Goal: Find specific page/section: Find specific page/section

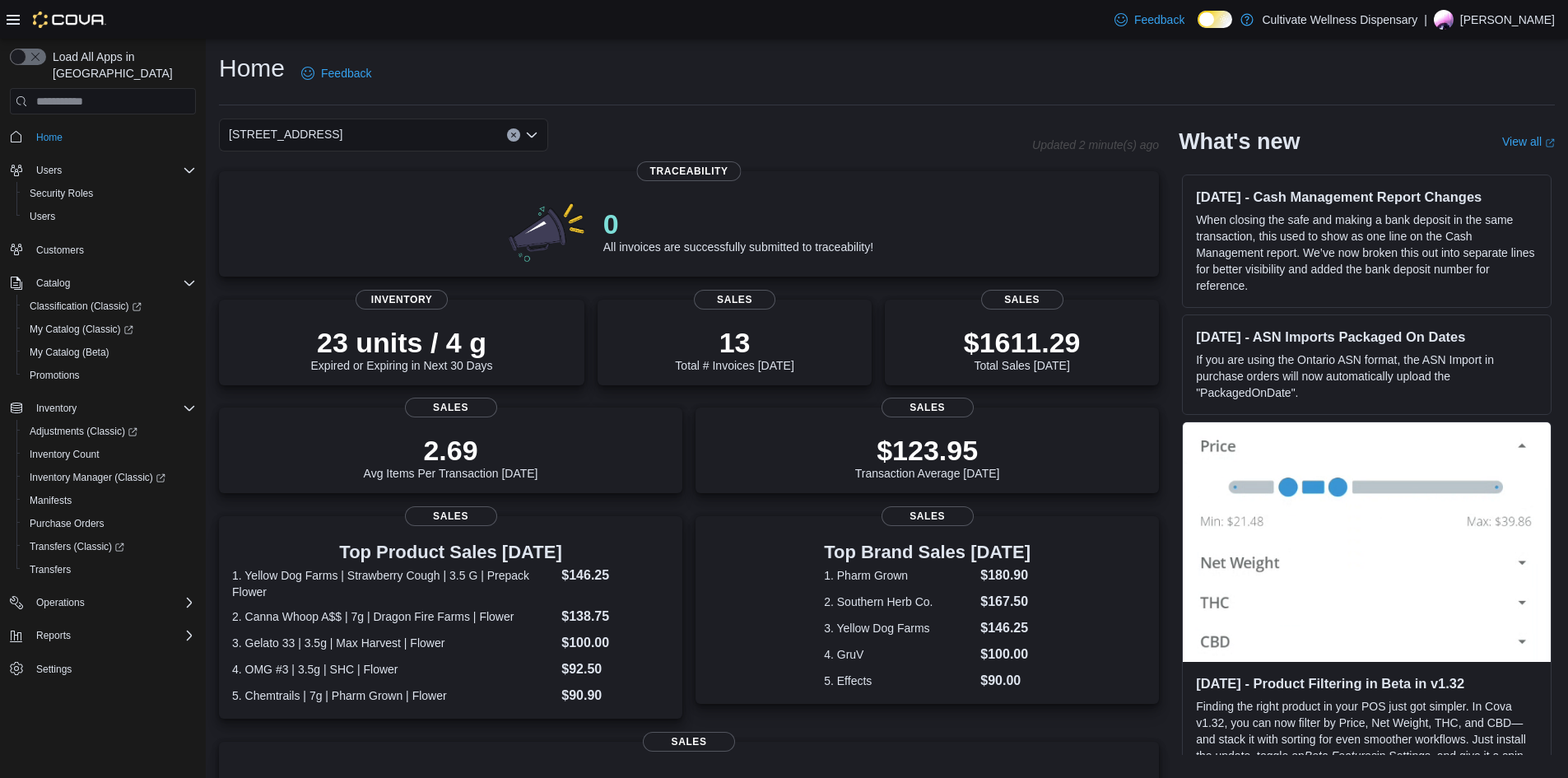
click at [342, 136] on span "6690 U.S. Hwy 98 Hattiesburg, MS 39402" at bounding box center [285, 134] width 113 height 20
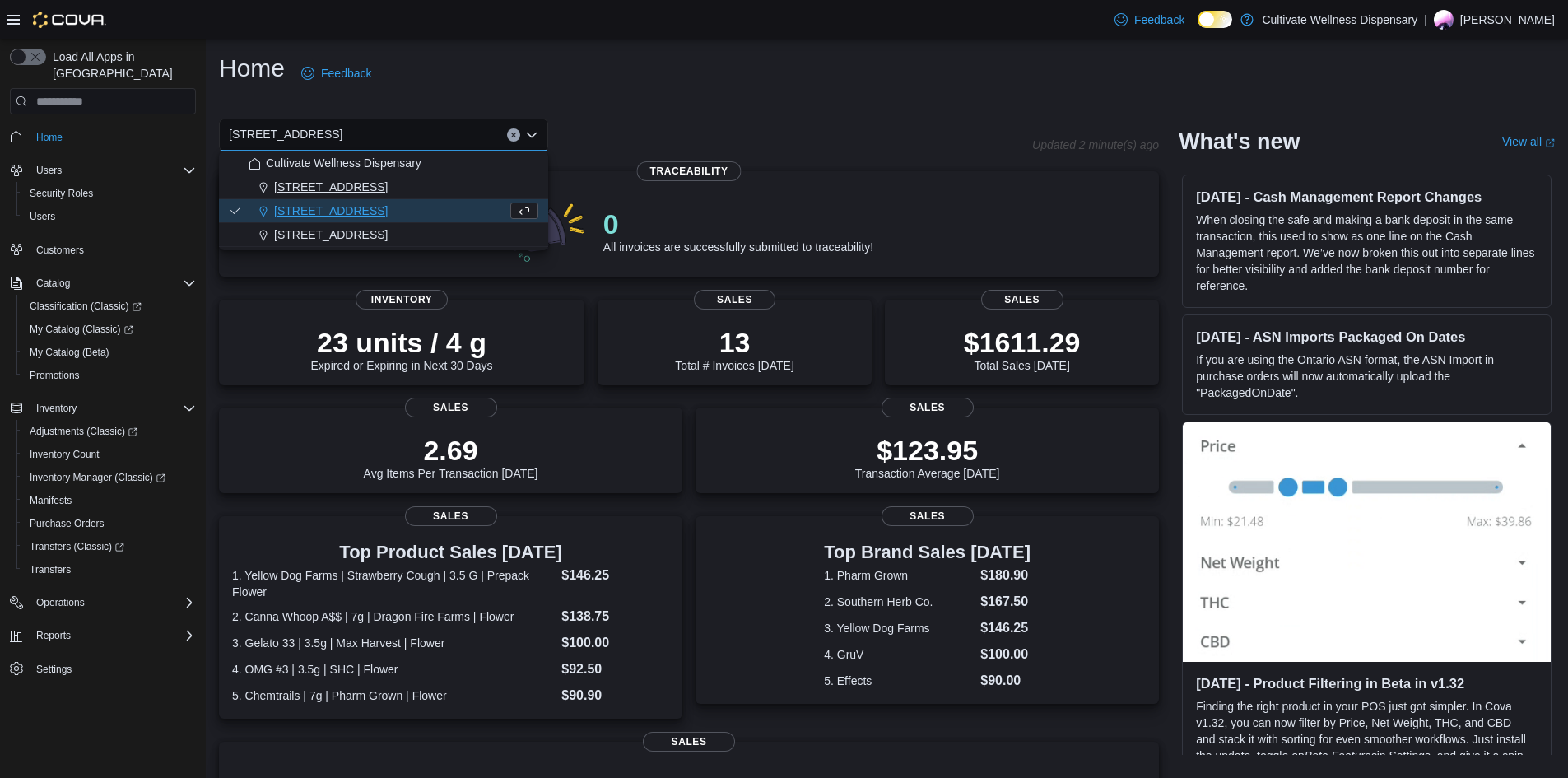
click at [388, 178] on span "12407 Hwy 49, Gulfport, MS 39503" at bounding box center [330, 186] width 113 height 16
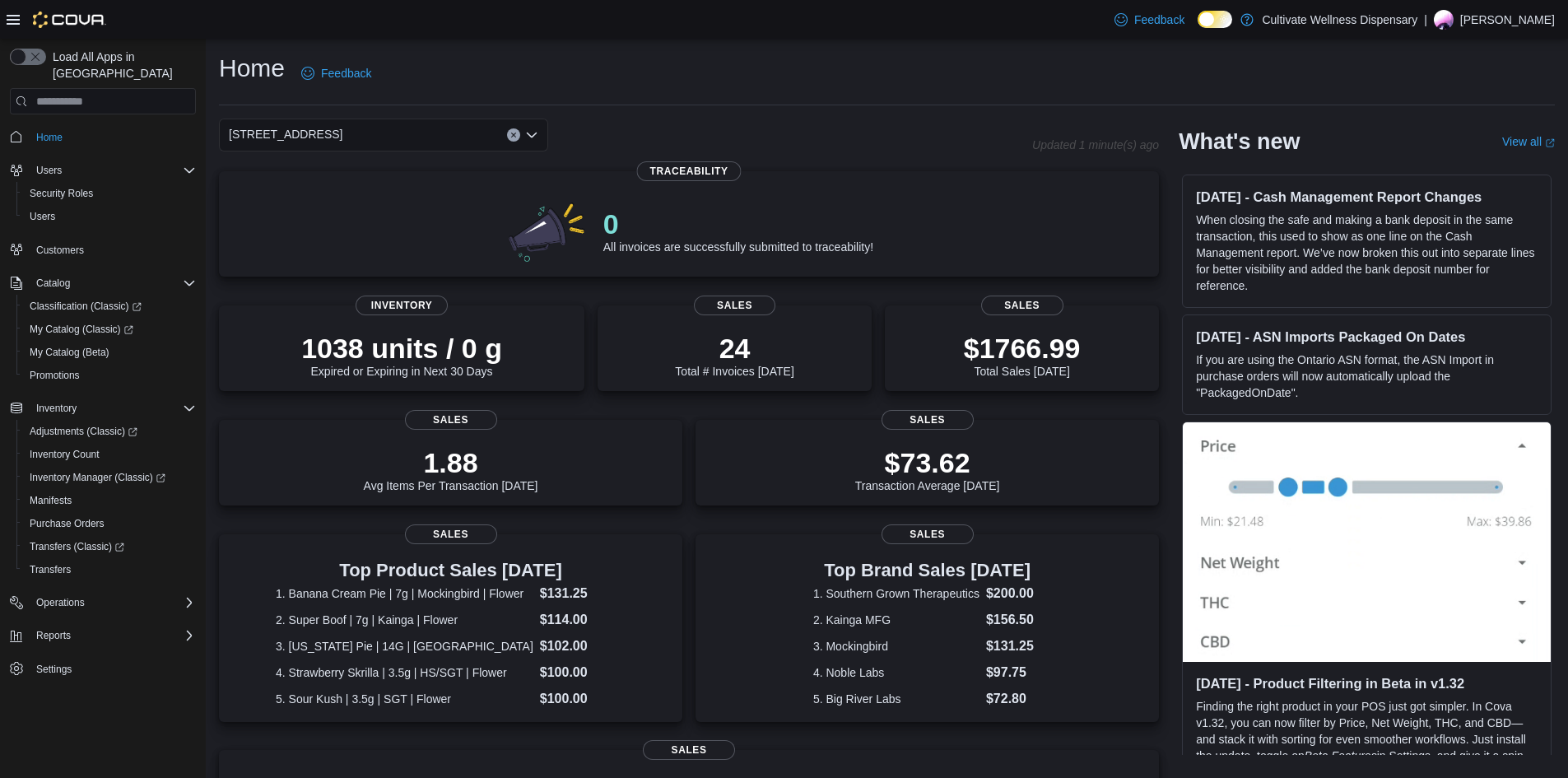
click at [428, 142] on div "12407 Hwy 49, Gulfport, MS 39503 Combo box. Selected. 12407 Hwy 49, Gulfport, M…" at bounding box center [383, 135] width 329 height 33
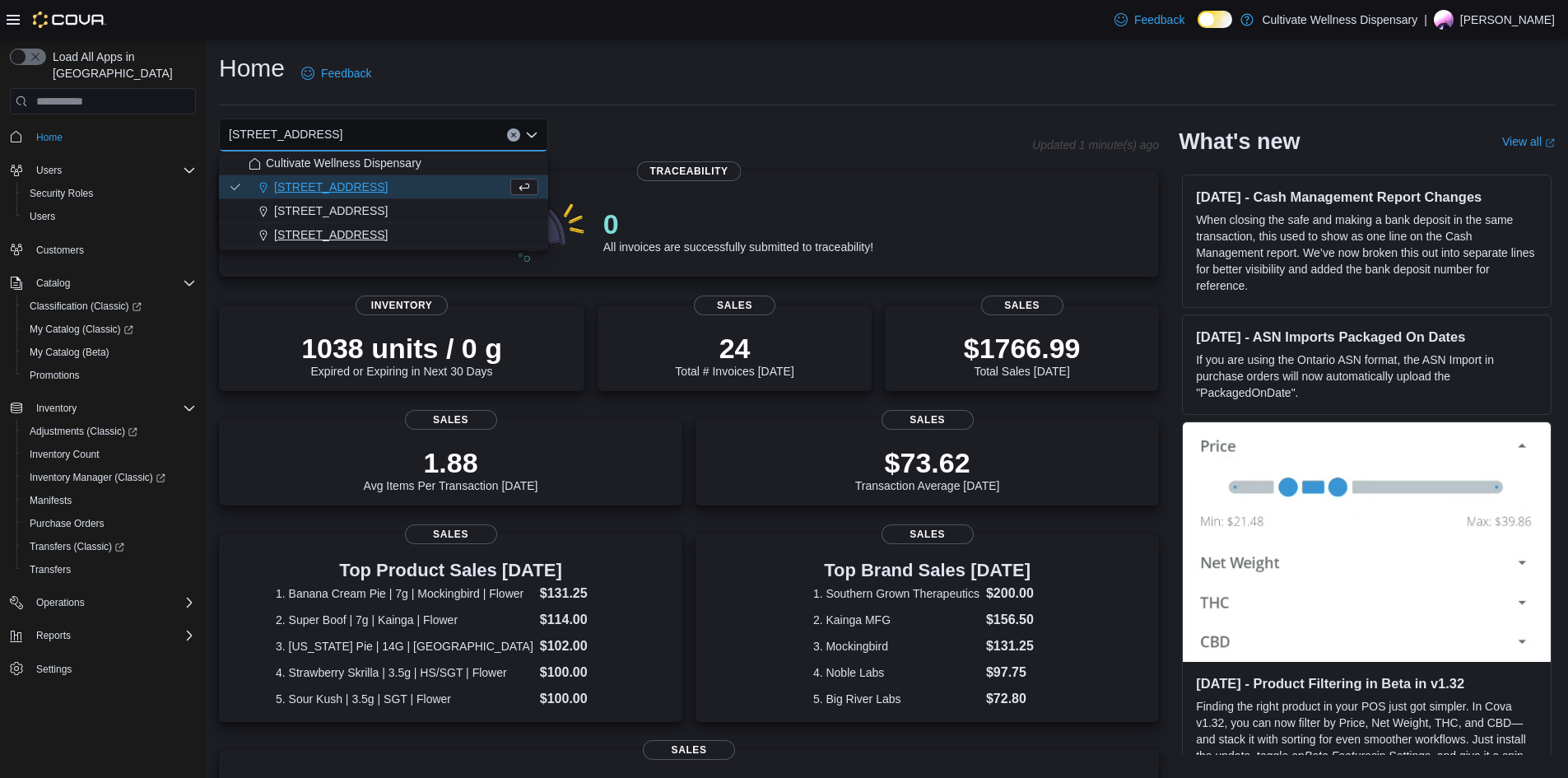
click at [388, 236] on span "794 E. Main Street, Tupelo, MS, 38804" at bounding box center [330, 234] width 113 height 16
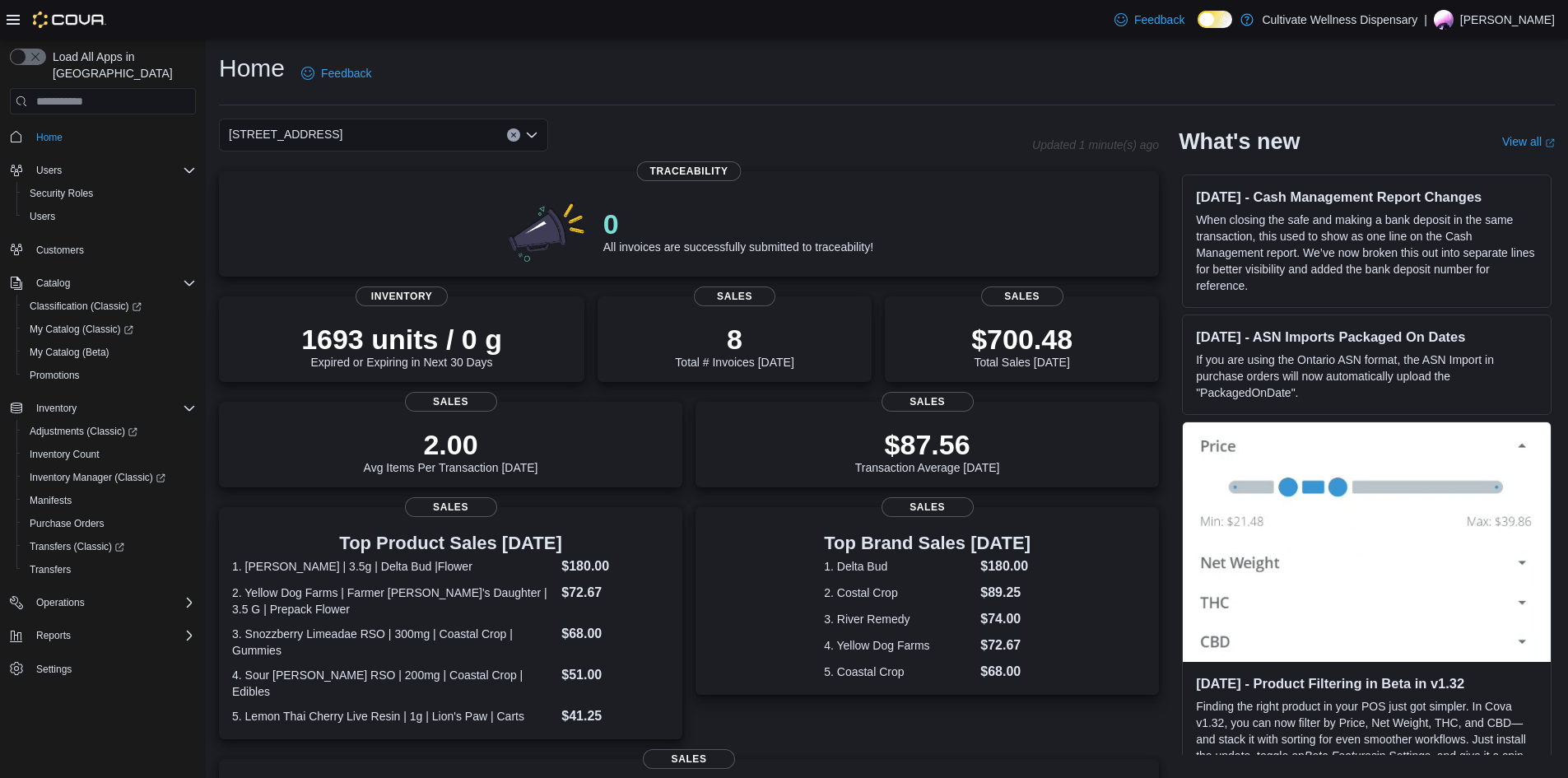
click at [437, 141] on div "794 E. Main Street, Tupelo, MS, 38804 Combo box. Selected. 794 E. Main Street, …" at bounding box center [383, 135] width 329 height 33
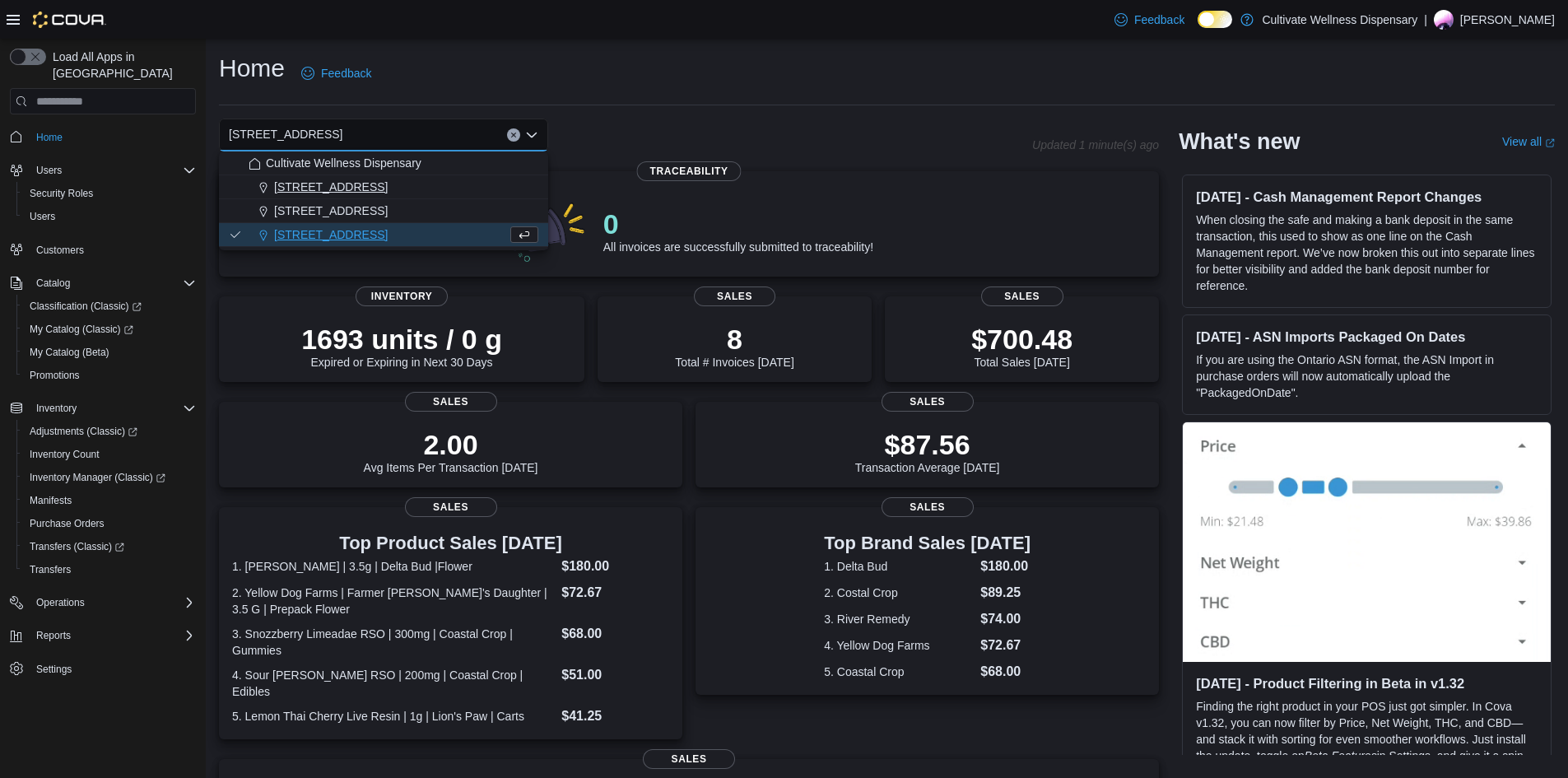
click at [423, 177] on button "12407 Hwy 49, Gulfport, MS 39503" at bounding box center [383, 187] width 329 height 24
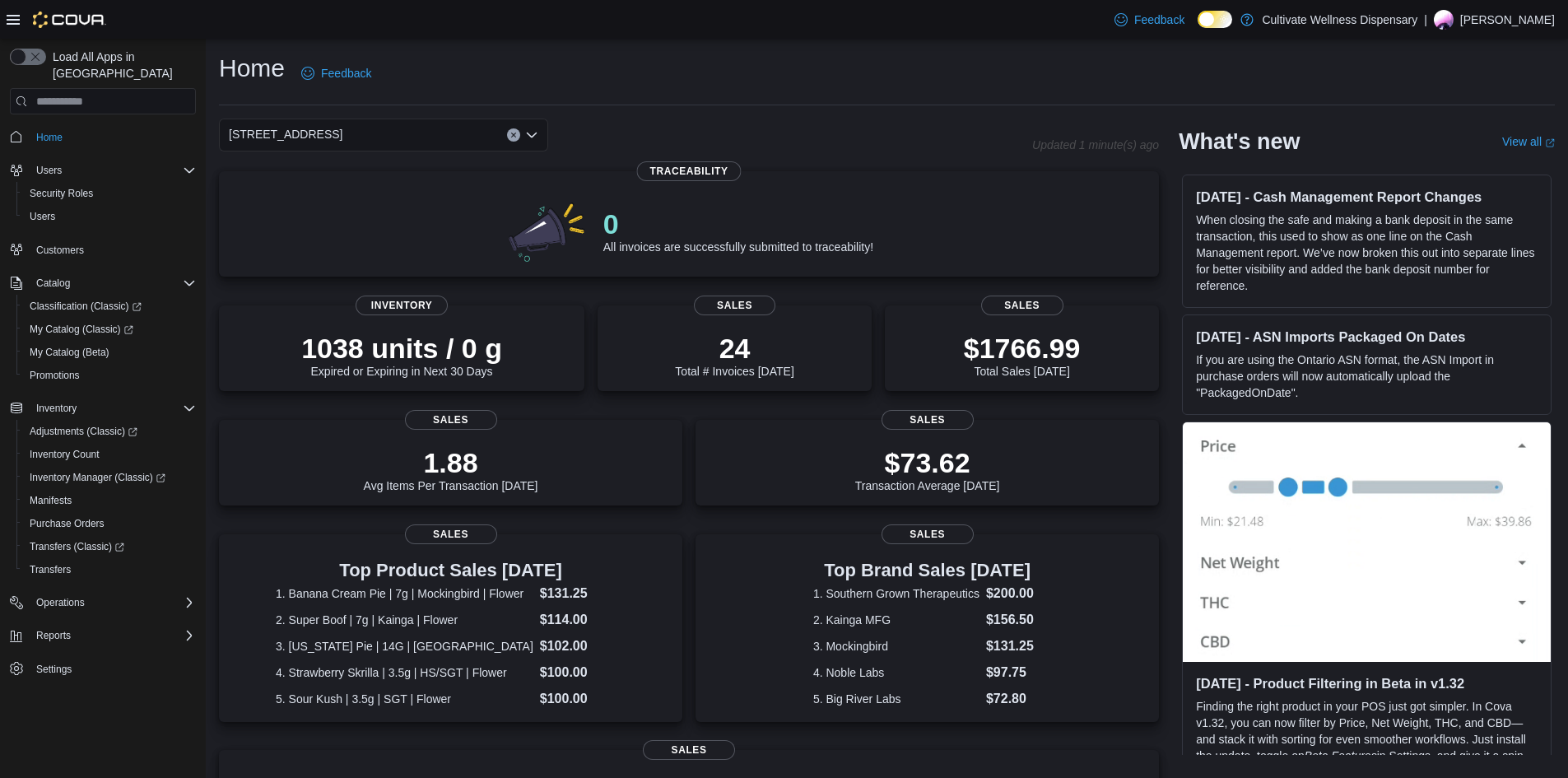
click at [451, 135] on div "12407 Hwy 49, Gulfport, MS 39503 Combo box. Selected. 12407 Hwy 49, Gulfport, M…" at bounding box center [383, 135] width 329 height 33
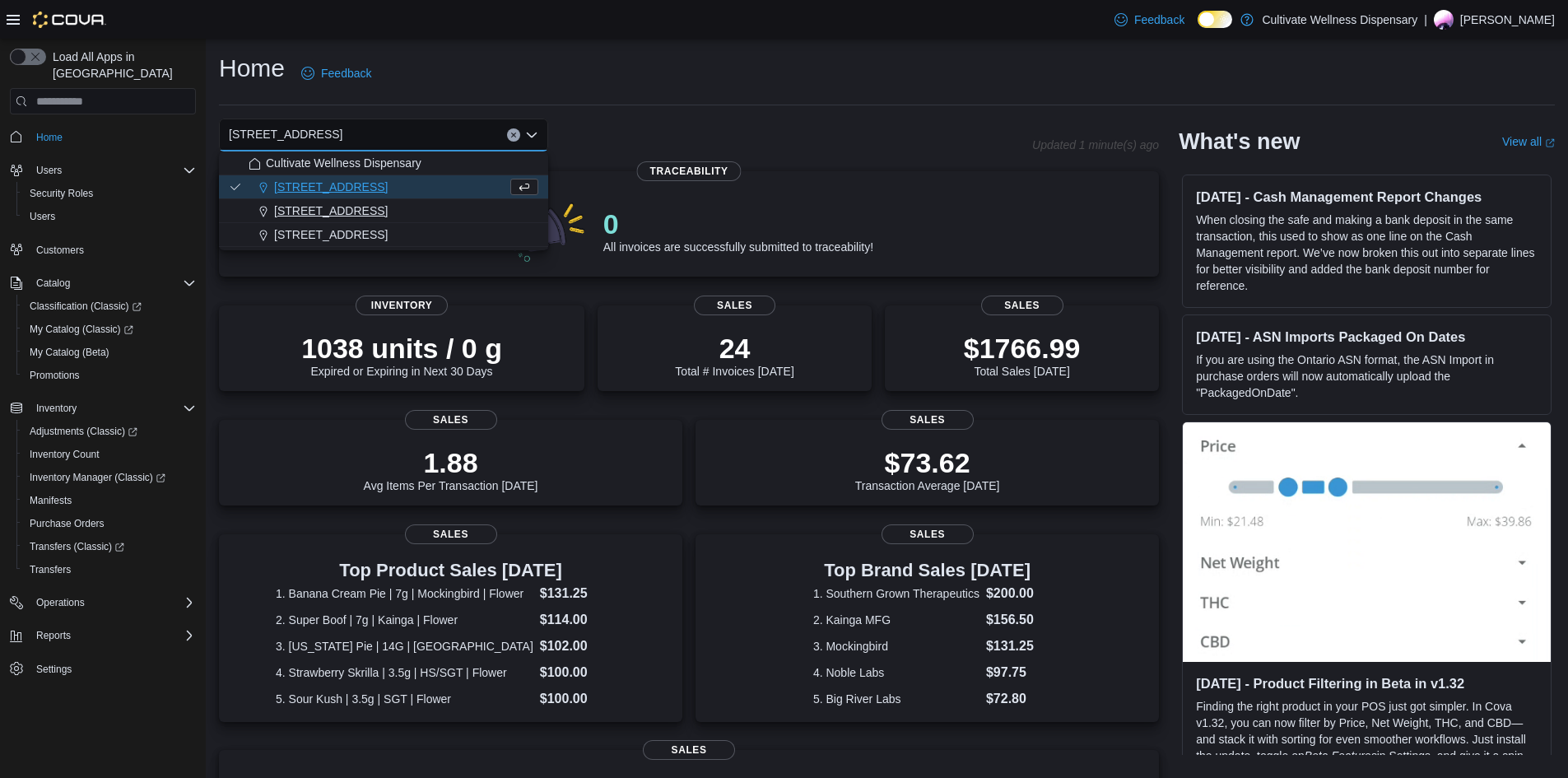
click at [388, 203] on span "6690 U.S. Hwy 98 Hattiesburg, MS 39402" at bounding box center [330, 210] width 113 height 16
